Goal: Information Seeking & Learning: Check status

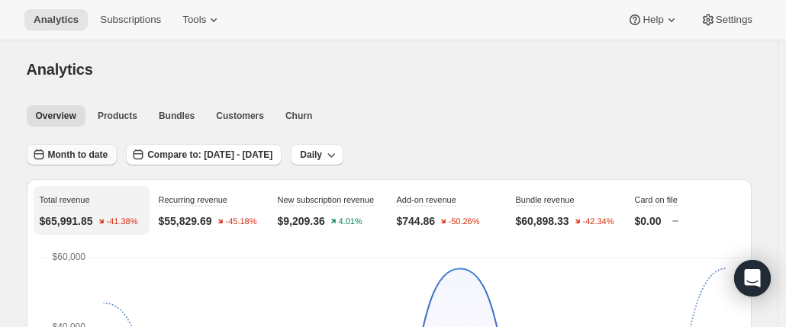
click at [92, 150] on span "Month to date" at bounding box center [78, 155] width 60 height 12
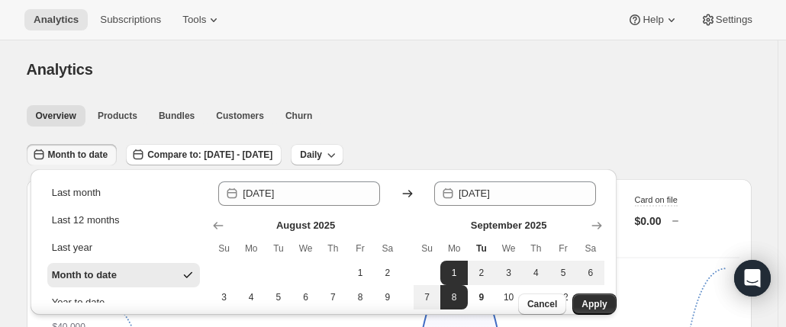
scroll to position [214, 0]
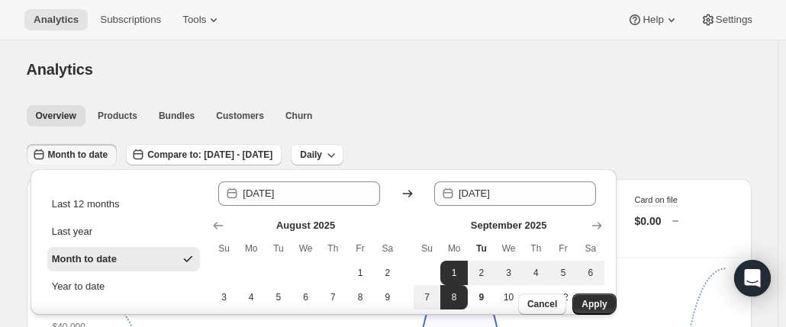
click at [104, 253] on div "Month to date" at bounding box center [84, 259] width 65 height 15
click at [583, 298] on span "Apply" at bounding box center [593, 304] width 25 height 12
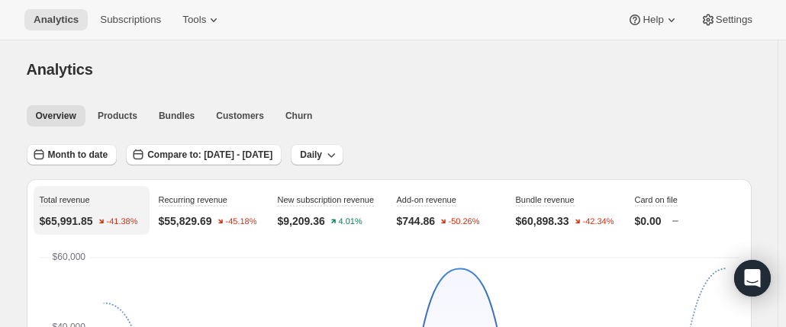
click at [404, 71] on div "Analytics" at bounding box center [389, 69] width 725 height 21
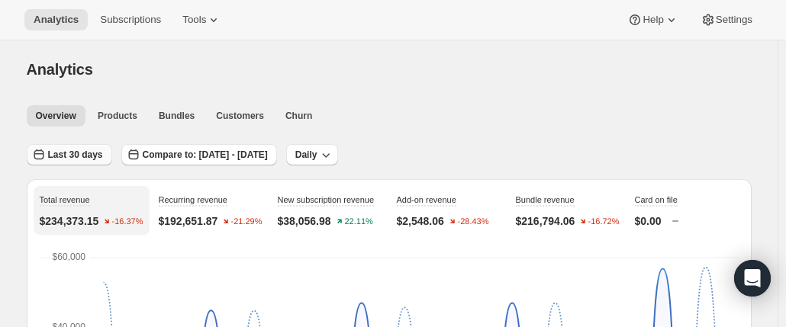
click at [85, 151] on span "Last 30 days" at bounding box center [75, 155] width 55 height 12
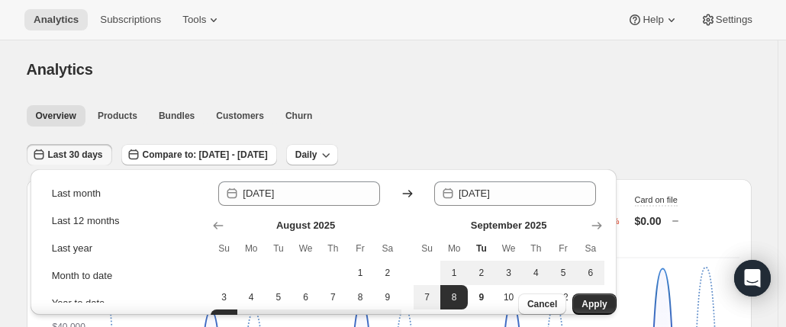
scroll to position [203, 0]
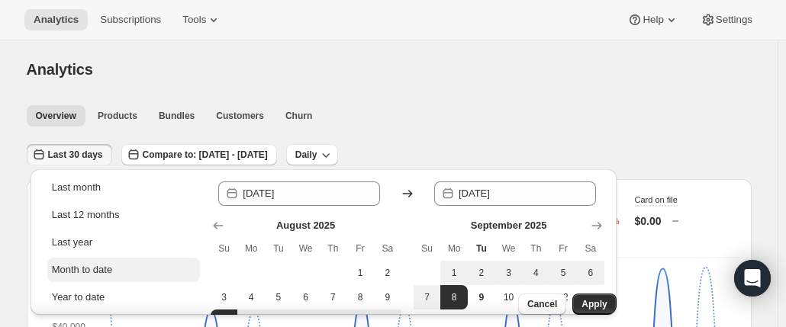
click at [119, 268] on button "Month to date" at bounding box center [123, 270] width 153 height 24
type input "[DATE]"
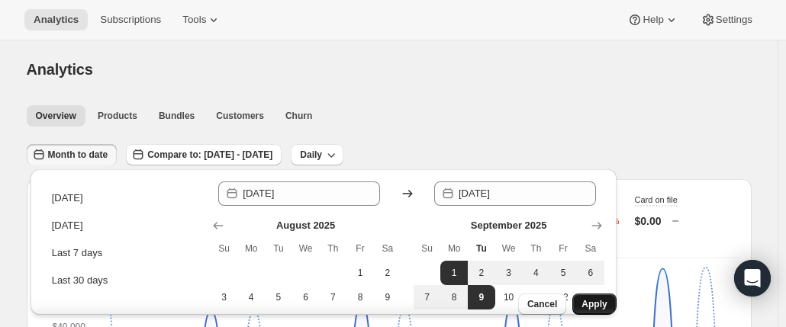
click at [593, 298] on span "Apply" at bounding box center [593, 304] width 25 height 12
